Goal: Information Seeking & Learning: Understand process/instructions

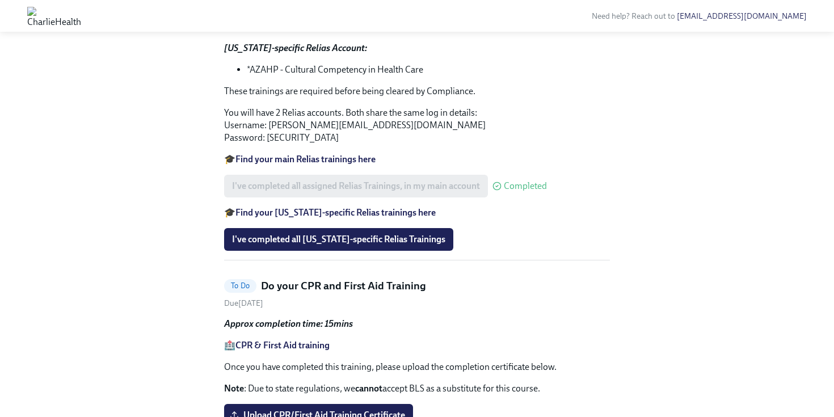
scroll to position [803, 0]
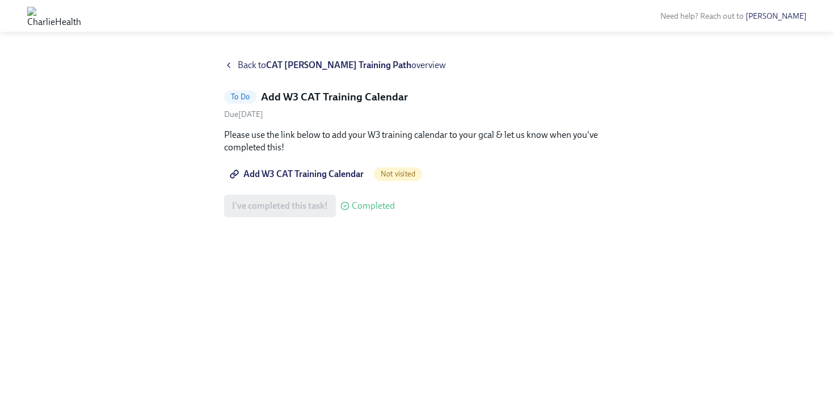
click at [227, 61] on icon at bounding box center [228, 65] width 9 height 9
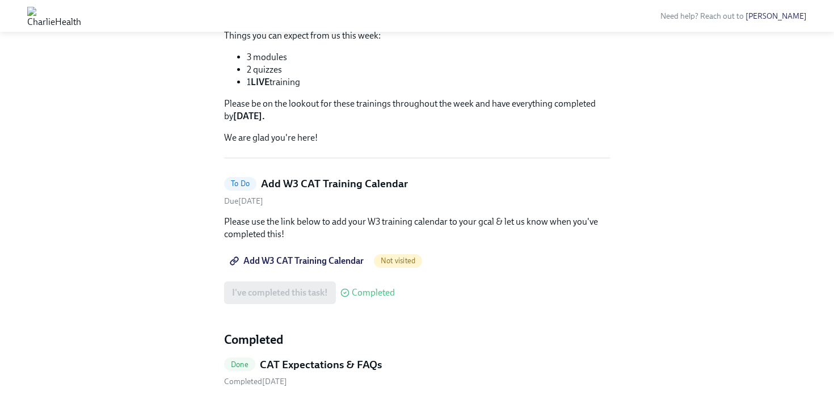
scroll to position [212, 0]
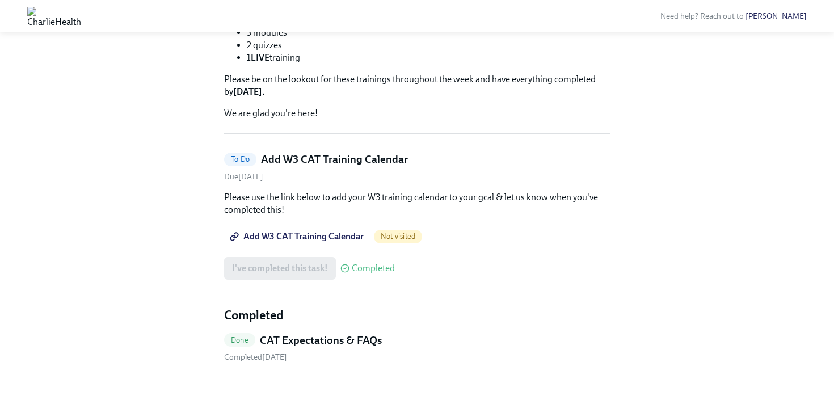
click at [285, 340] on h5 "CAT Expectations & FAQs" at bounding box center [321, 340] width 122 height 15
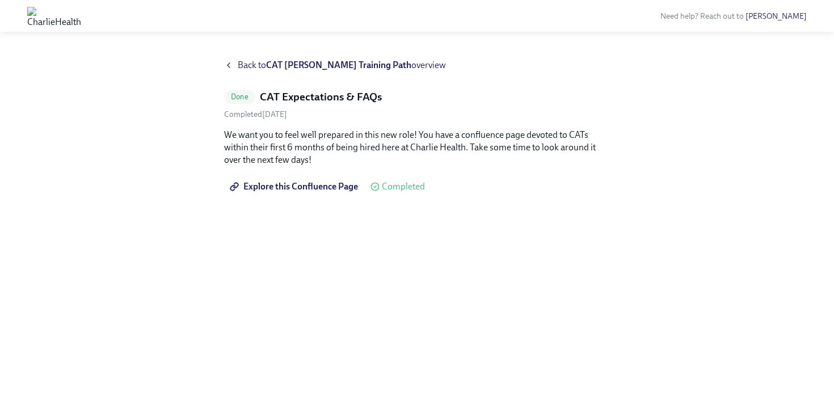
click at [228, 64] on icon at bounding box center [228, 65] width 2 height 5
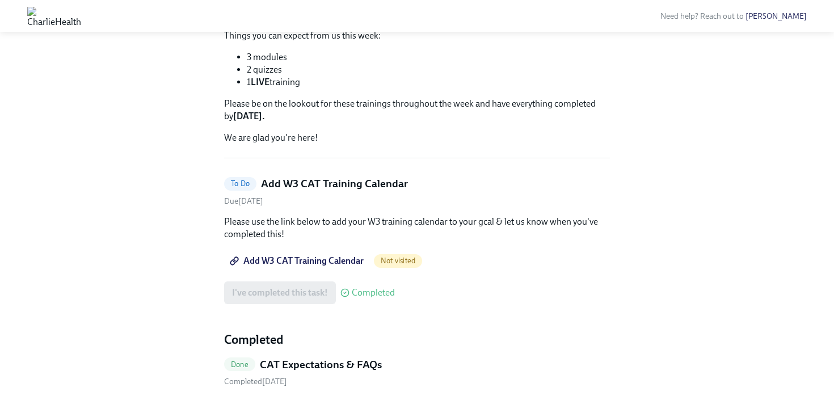
scroll to position [212, 0]
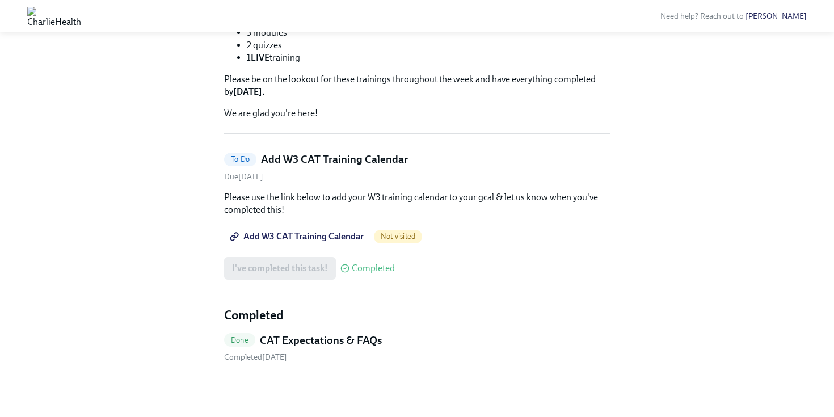
click at [339, 234] on span "Add W3 CAT Training Calendar" at bounding box center [298, 236] width 132 height 11
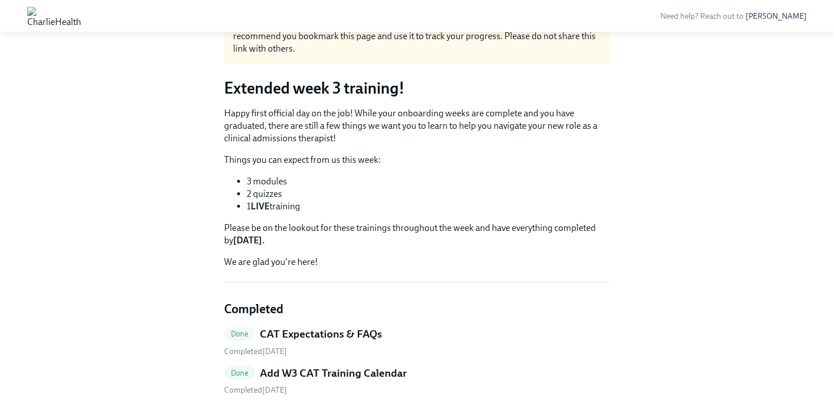
scroll to position [96, 0]
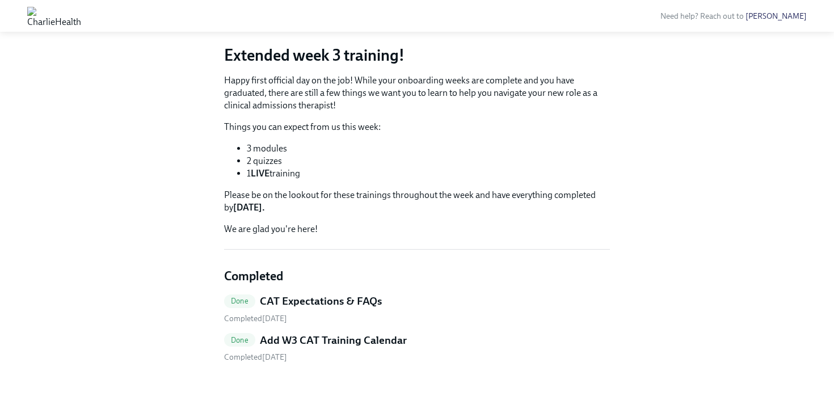
click at [305, 343] on h5 "Add W3 CAT Training Calendar" at bounding box center [333, 340] width 147 height 15
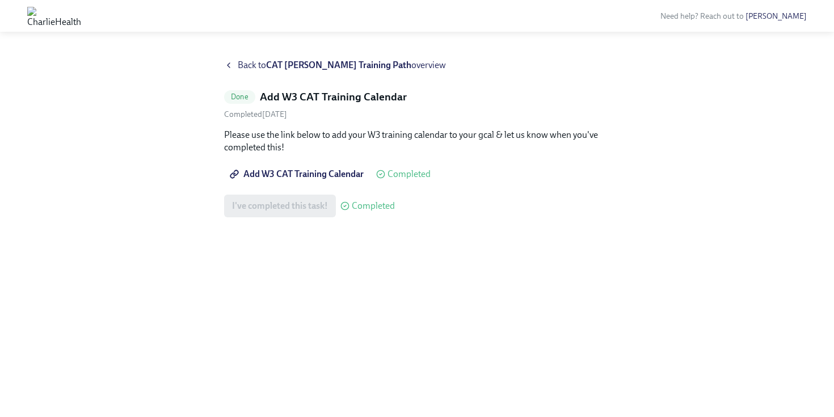
click at [234, 68] on div "Back to CAT NKOTB Training Path overview" at bounding box center [417, 65] width 386 height 12
